Goal: Task Accomplishment & Management: Use online tool/utility

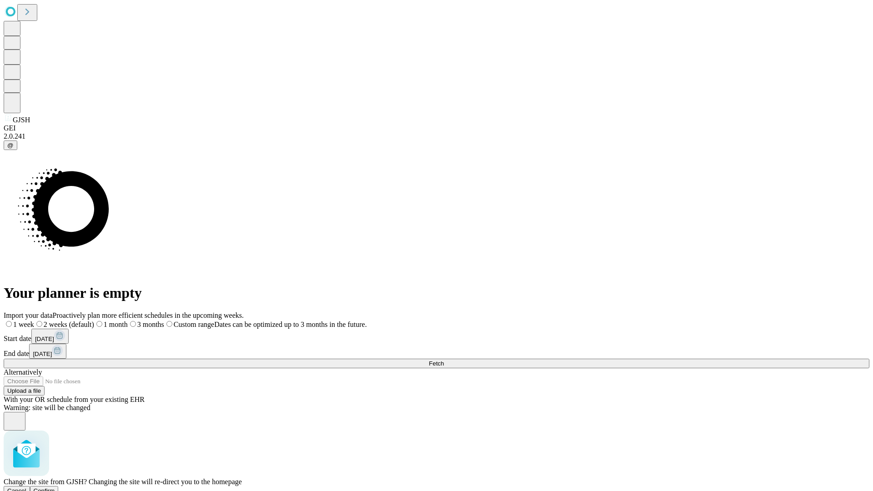
click at [55, 488] on span "Confirm" at bounding box center [44, 491] width 21 height 7
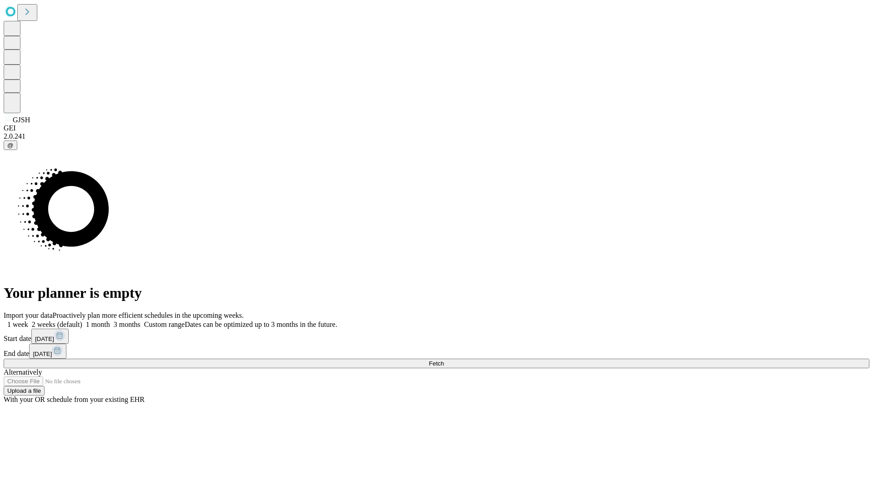
click at [82, 321] on label "2 weeks (default)" at bounding box center [55, 325] width 54 height 8
click at [444, 360] on span "Fetch" at bounding box center [436, 363] width 15 height 7
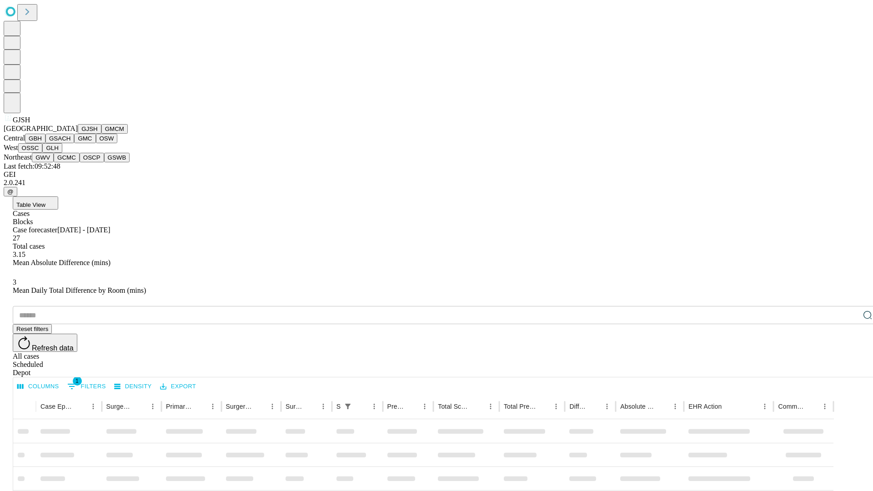
click at [101, 134] on button "GMCM" at bounding box center [114, 129] width 26 height 10
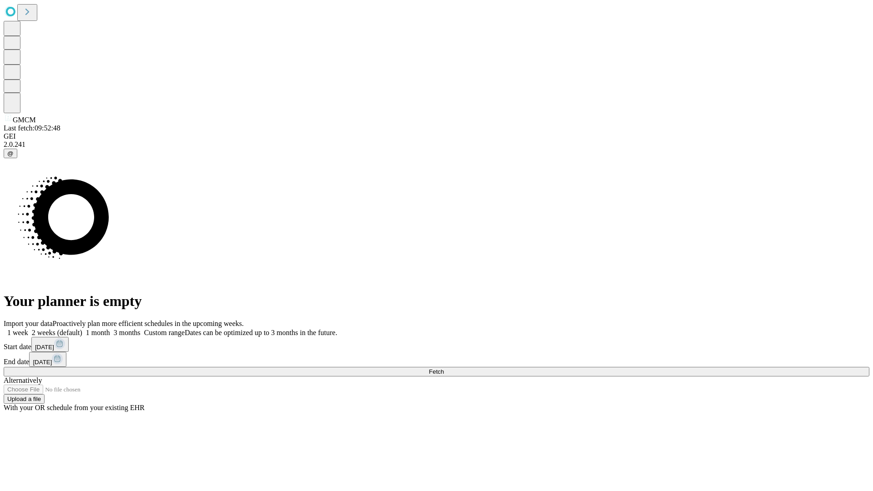
click at [82, 329] on label "2 weeks (default)" at bounding box center [55, 333] width 54 height 8
click at [444, 368] on span "Fetch" at bounding box center [436, 371] width 15 height 7
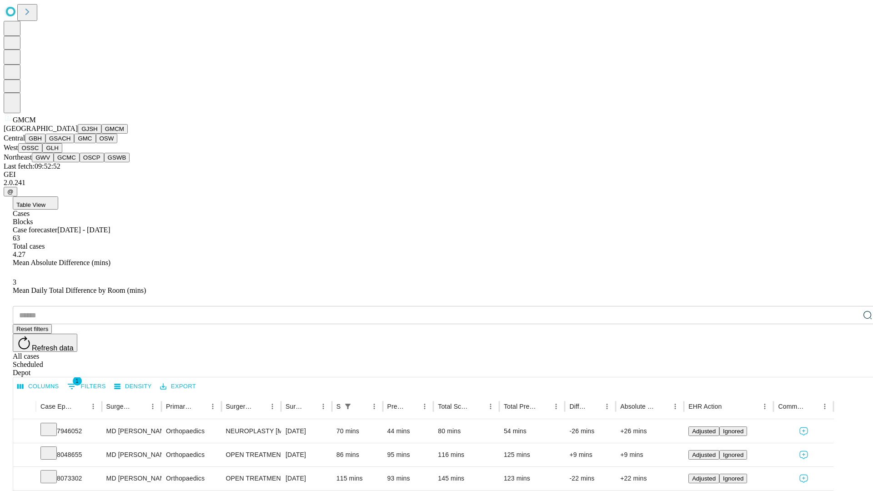
click at [45, 143] on button "GBH" at bounding box center [35, 139] width 20 height 10
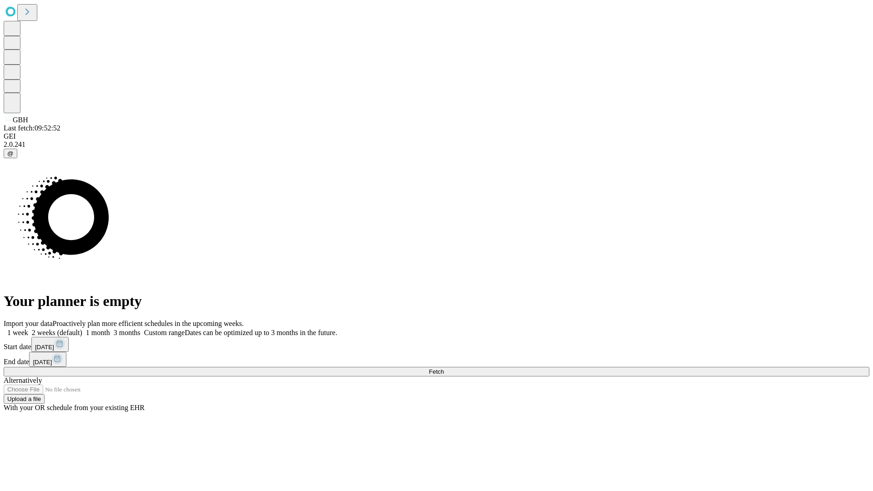
click at [82, 329] on label "2 weeks (default)" at bounding box center [55, 333] width 54 height 8
click at [444, 368] on span "Fetch" at bounding box center [436, 371] width 15 height 7
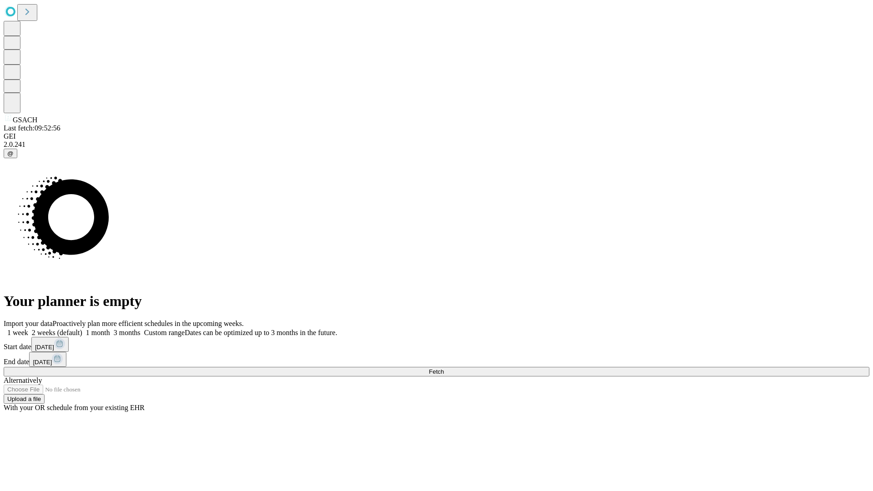
click at [82, 329] on label "2 weeks (default)" at bounding box center [55, 333] width 54 height 8
click at [444, 368] on span "Fetch" at bounding box center [436, 371] width 15 height 7
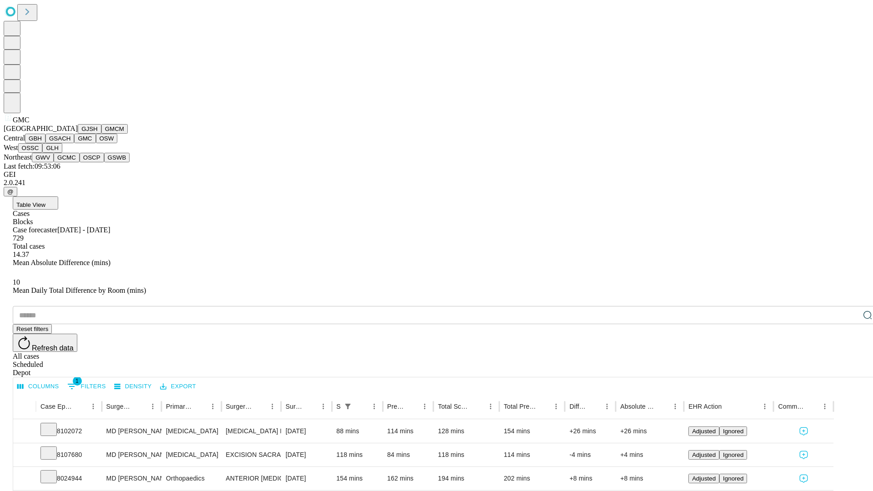
click at [96, 143] on button "OSW" at bounding box center [107, 139] width 22 height 10
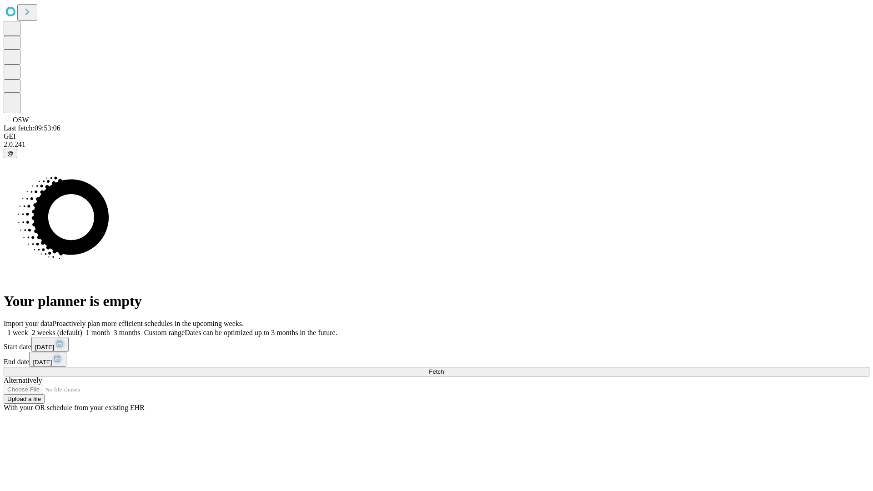
click at [82, 329] on label "2 weeks (default)" at bounding box center [55, 333] width 54 height 8
click at [444, 368] on span "Fetch" at bounding box center [436, 371] width 15 height 7
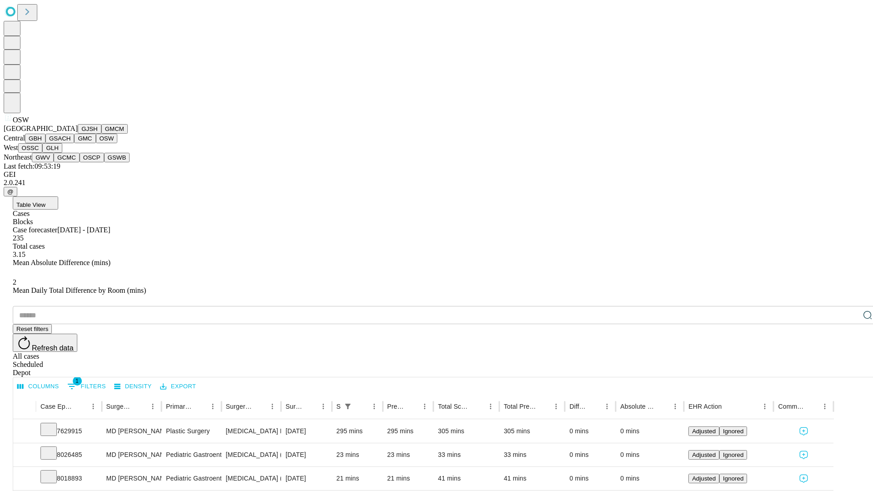
click at [43, 153] on button "OSSC" at bounding box center [30, 148] width 25 height 10
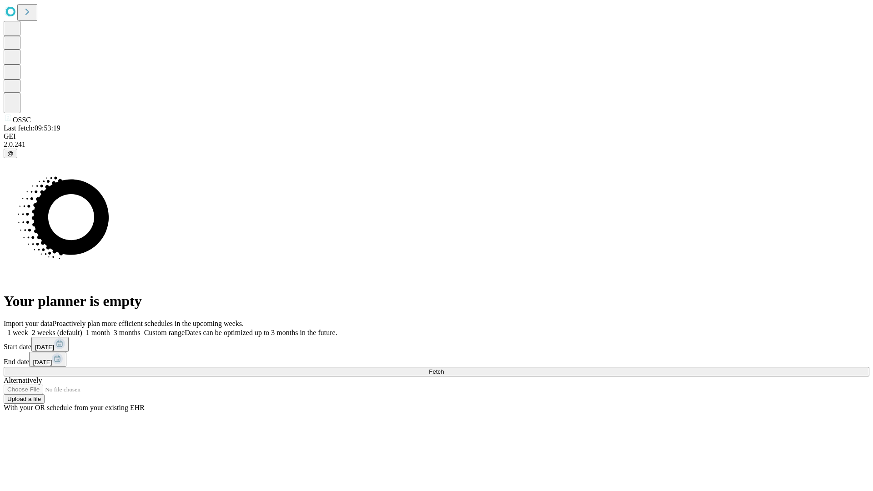
click at [82, 329] on label "2 weeks (default)" at bounding box center [55, 333] width 54 height 8
click at [444, 368] on span "Fetch" at bounding box center [436, 371] width 15 height 7
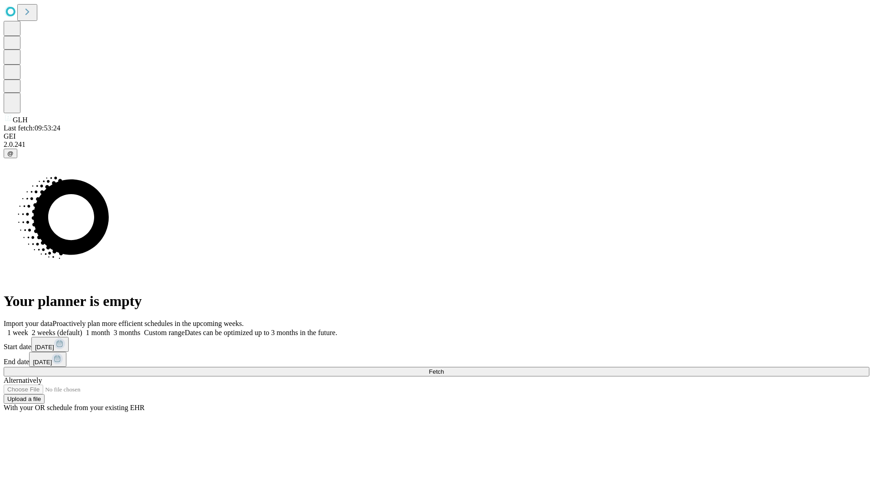
click at [82, 329] on label "2 weeks (default)" at bounding box center [55, 333] width 54 height 8
click at [444, 368] on span "Fetch" at bounding box center [436, 371] width 15 height 7
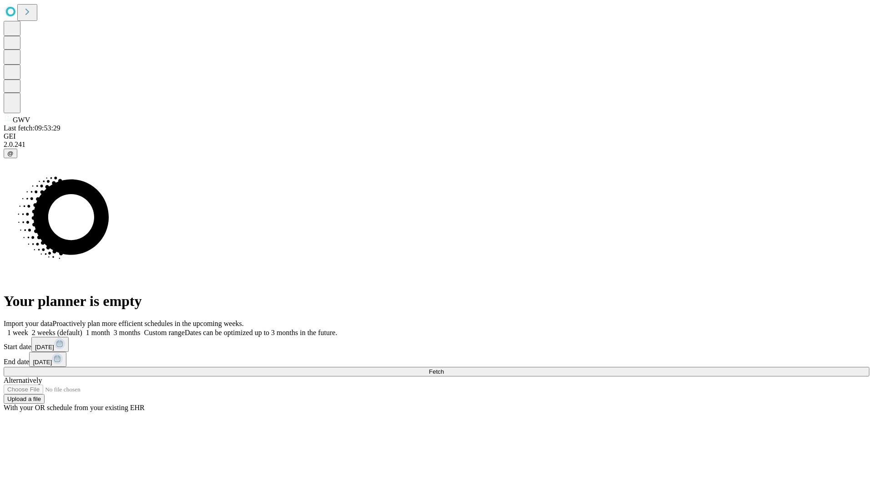
click at [444, 368] on span "Fetch" at bounding box center [436, 371] width 15 height 7
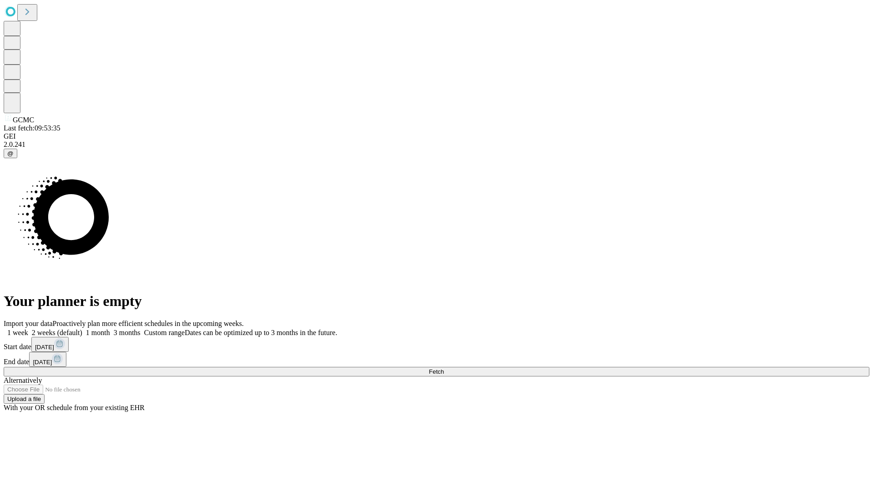
click at [82, 329] on label "2 weeks (default)" at bounding box center [55, 333] width 54 height 8
click at [444, 368] on span "Fetch" at bounding box center [436, 371] width 15 height 7
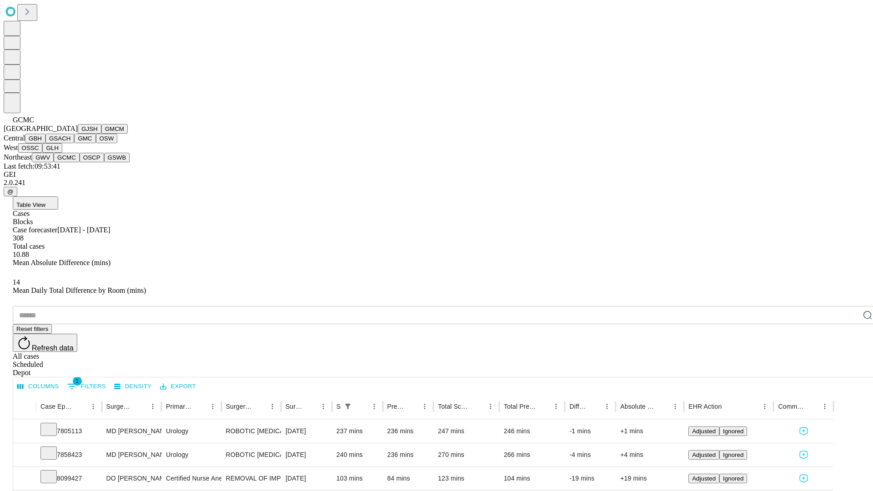
click at [80, 162] on button "OSCP" at bounding box center [92, 158] width 25 height 10
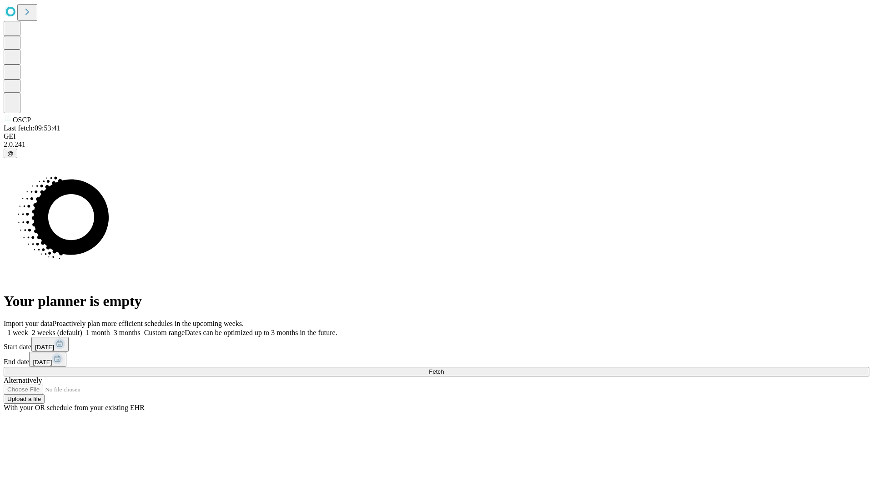
click at [82, 329] on label "2 weeks (default)" at bounding box center [55, 333] width 54 height 8
click at [444, 368] on span "Fetch" at bounding box center [436, 371] width 15 height 7
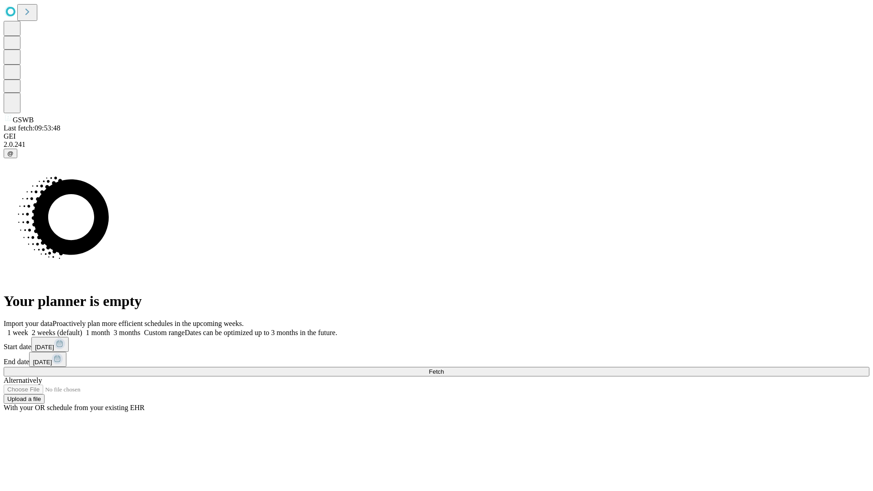
click at [82, 329] on label "2 weeks (default)" at bounding box center [55, 333] width 54 height 8
click at [444, 368] on span "Fetch" at bounding box center [436, 371] width 15 height 7
